Goal: Find specific page/section: Find specific page/section

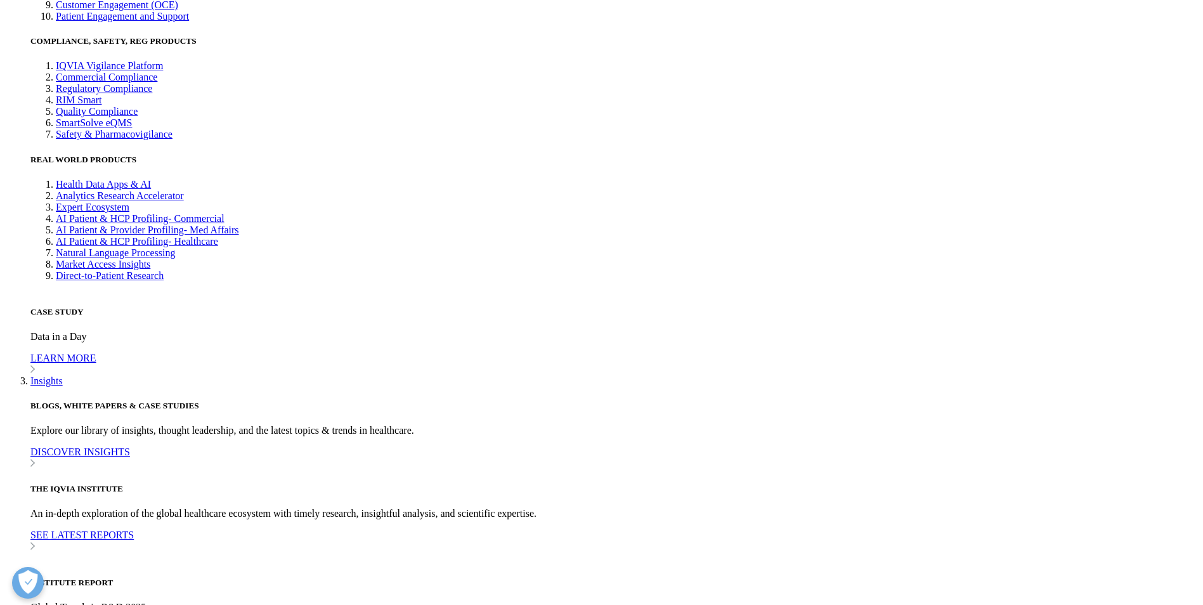
scroll to position [3422, 0]
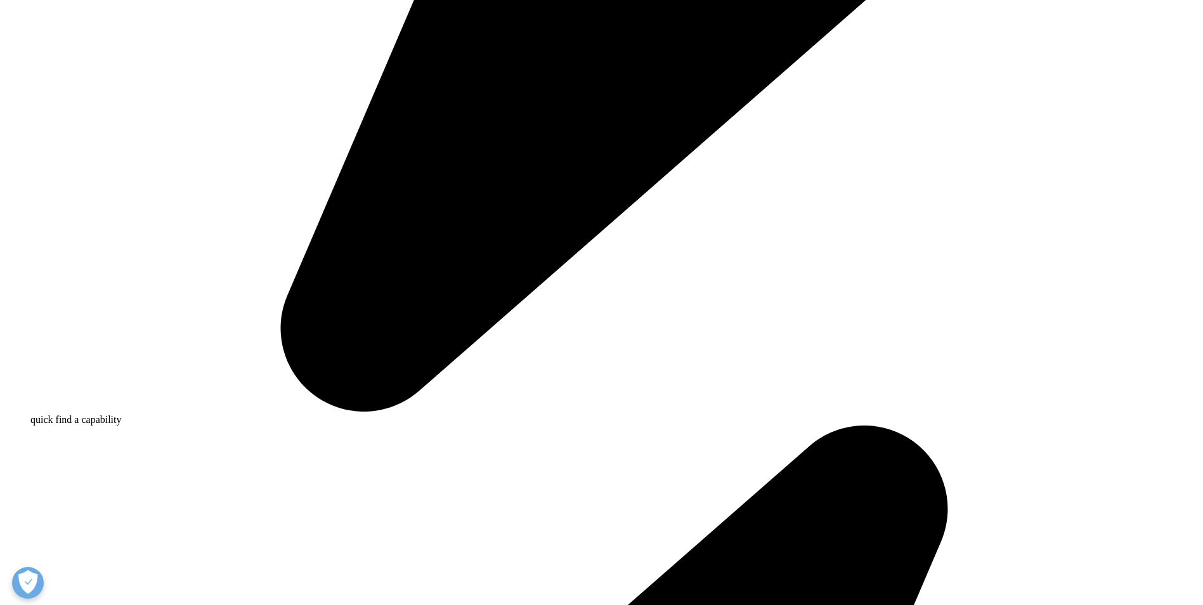
scroll to position [0, 0]
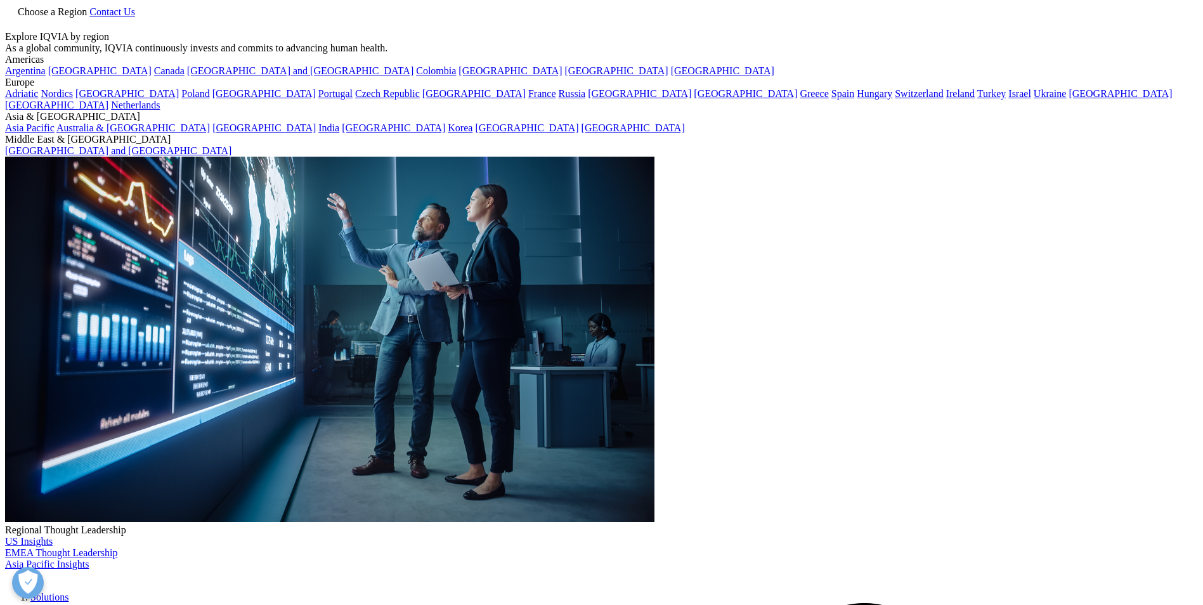
click at [335, 531] on icon "Next slide" at bounding box center [333, 533] width 3 height 9
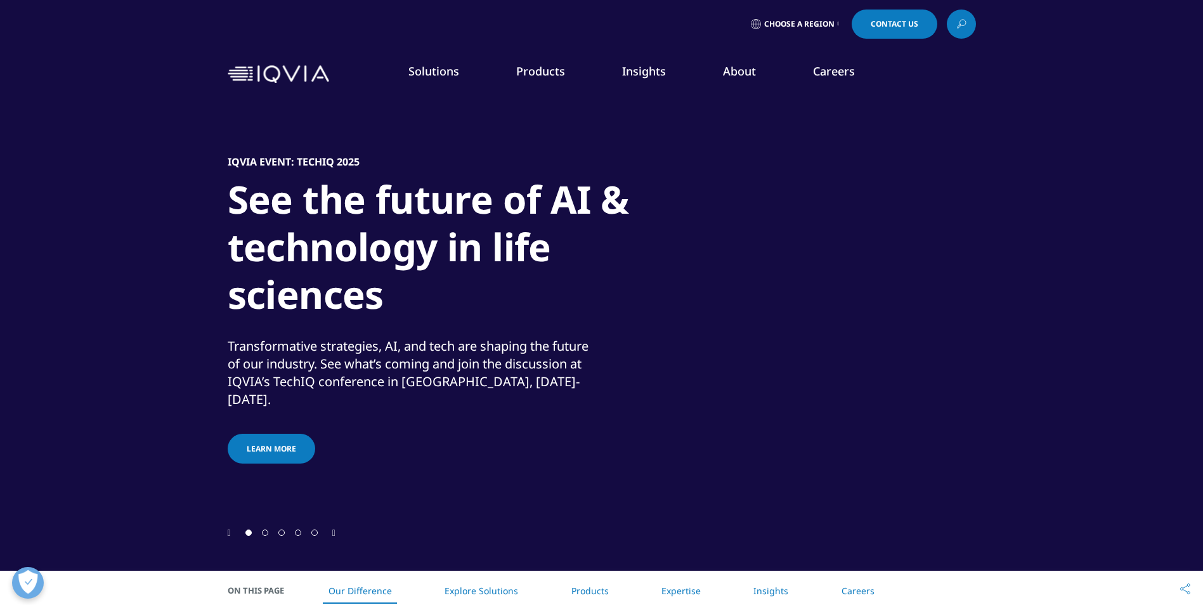
click at [835, 69] on link "Careers" at bounding box center [834, 70] width 42 height 15
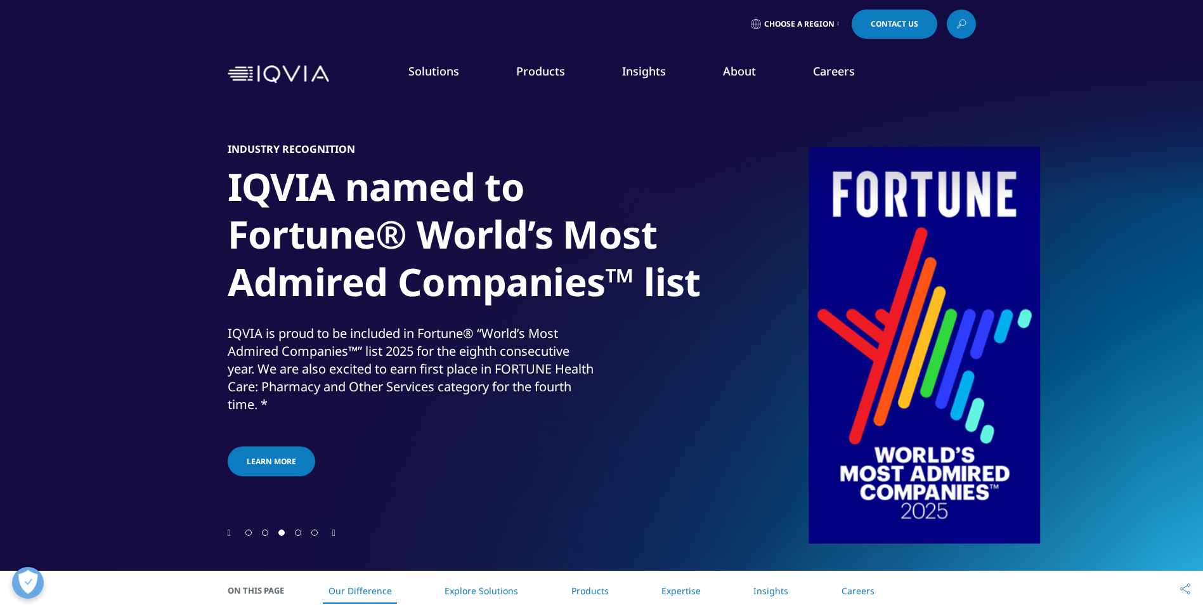
click at [94, 181] on link "Our Company" at bounding box center [180, 183] width 253 height 14
